Goal: Check status: Check status

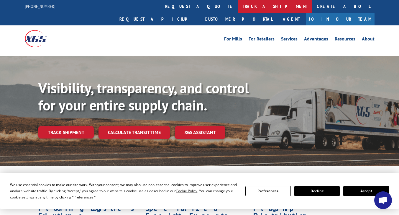
click at [238, 5] on link "track a shipment" at bounding box center [275, 6] width 74 height 13
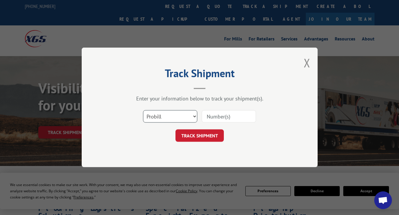
click at [191, 116] on select "Select category... Probill BOL PO" at bounding box center [170, 116] width 54 height 12
select select "bol"
click at [143, 110] on select "Select category... Probill BOL PO" at bounding box center [170, 116] width 54 height 12
paste input "5298594"
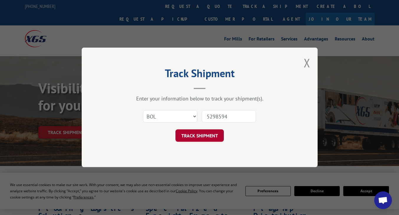
type input "5298594"
click at [203, 136] on button "TRACK SHIPMENT" at bounding box center [199, 135] width 48 height 12
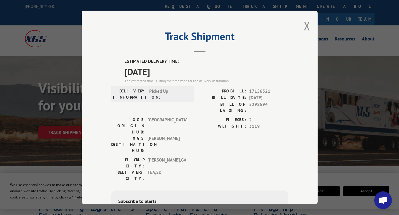
click at [280, 58] on label "ESTIMATED DELIVERY TIME:" at bounding box center [206, 61] width 164 height 7
click at [305, 24] on button "Close modal" at bounding box center [307, 26] width 6 height 16
